Goal: Task Accomplishment & Management: Use online tool/utility

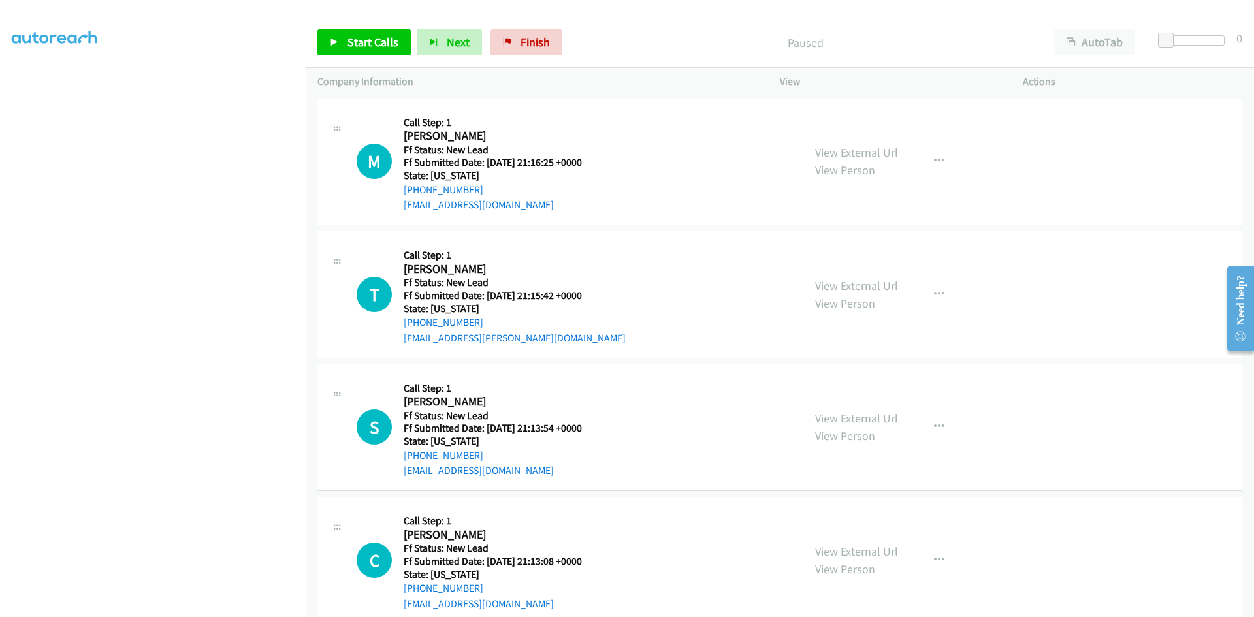
scroll to position [115, 0]
click at [861, 156] on link "View External Url" at bounding box center [856, 152] width 83 height 15
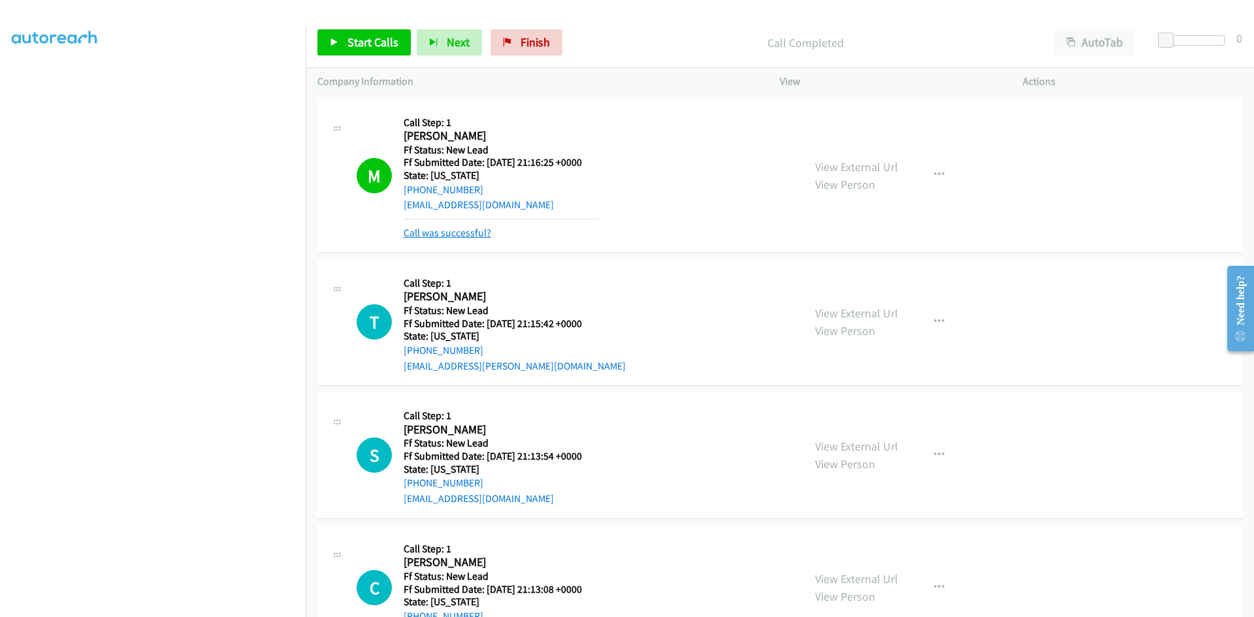
click at [441, 236] on link "Call was successful?" at bounding box center [446, 233] width 87 height 12
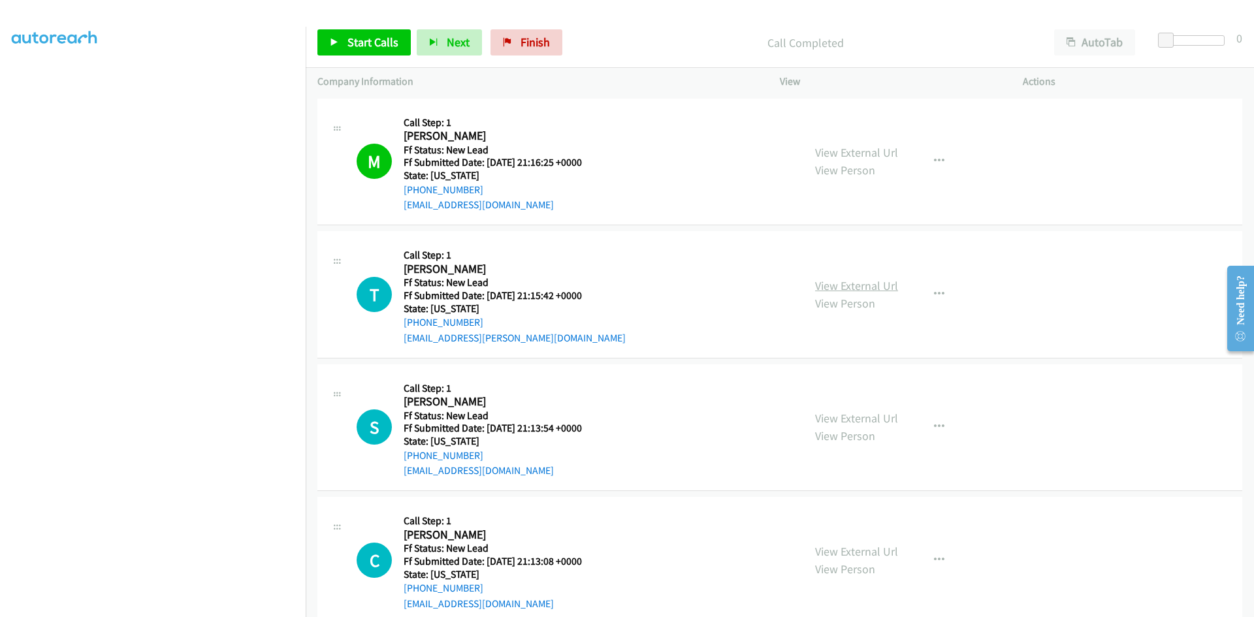
click at [870, 285] on link "View External Url" at bounding box center [856, 285] width 83 height 15
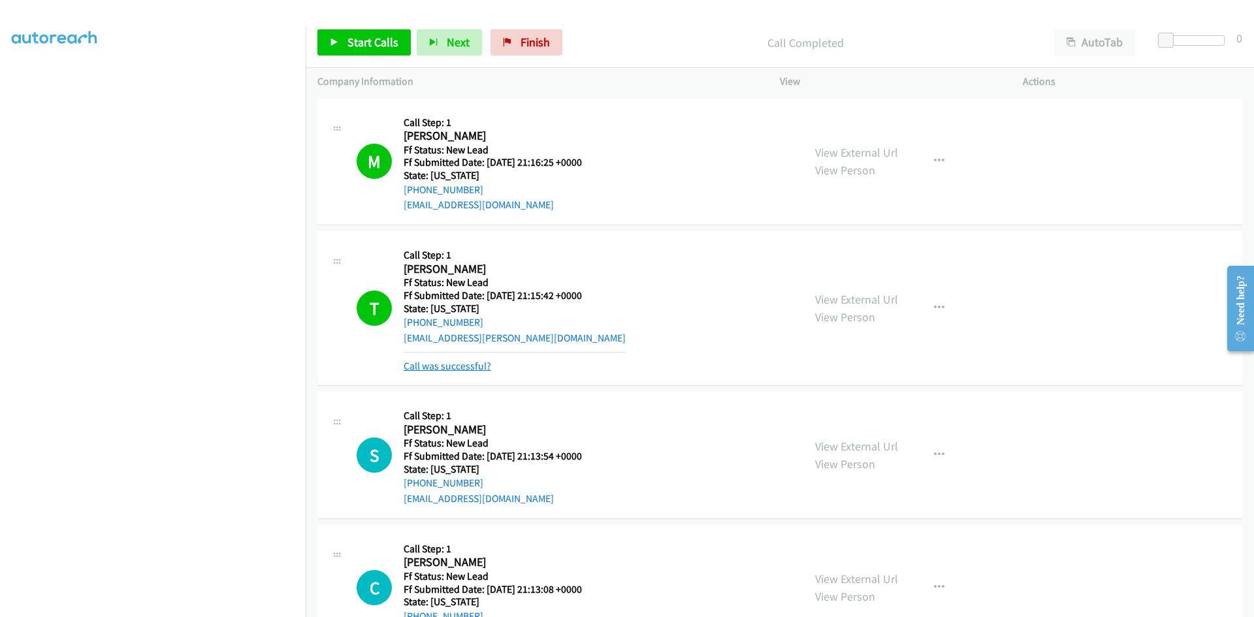
click at [433, 369] on link "Call was successful?" at bounding box center [446, 366] width 87 height 12
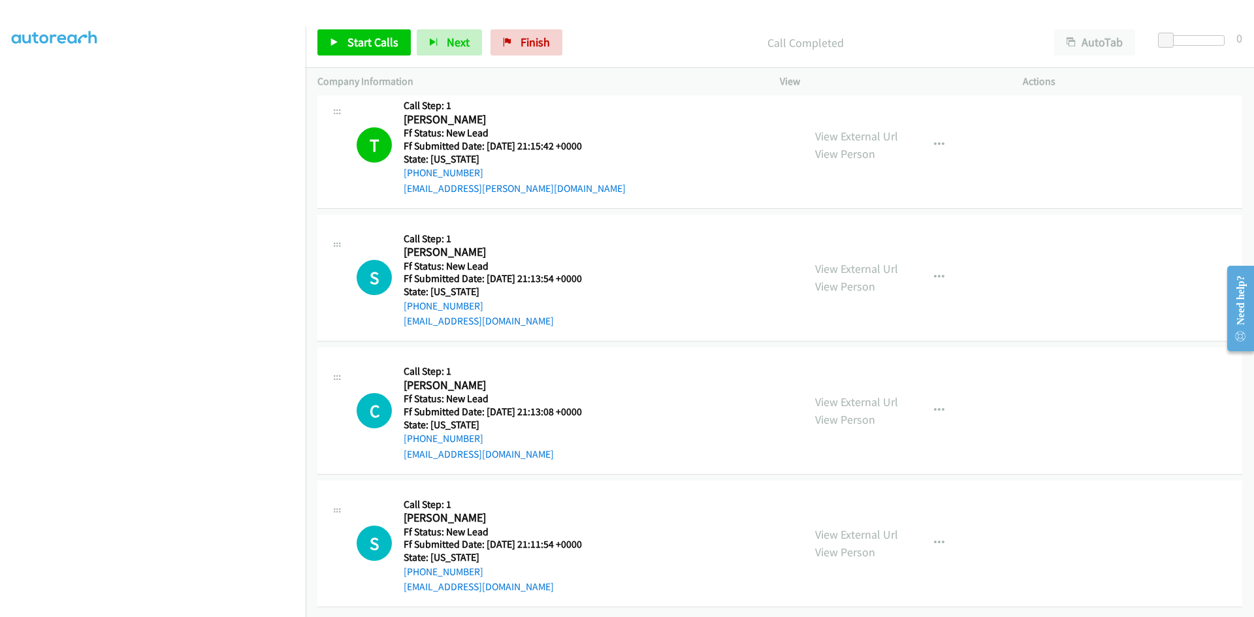
scroll to position [159, 0]
click at [857, 131] on link "View External Url" at bounding box center [856, 136] width 83 height 15
click at [872, 261] on link "View External Url" at bounding box center [856, 268] width 83 height 15
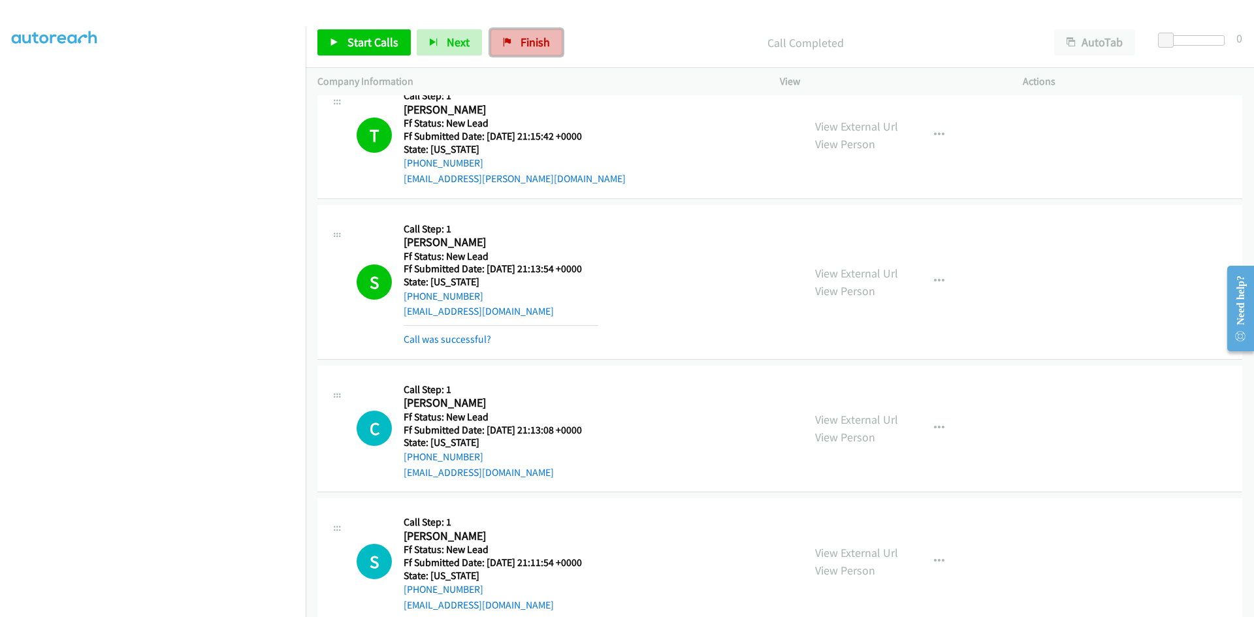
click at [541, 43] on span "Finish" at bounding box center [534, 42] width 29 height 15
